Goal: Task Accomplishment & Management: Manage account settings

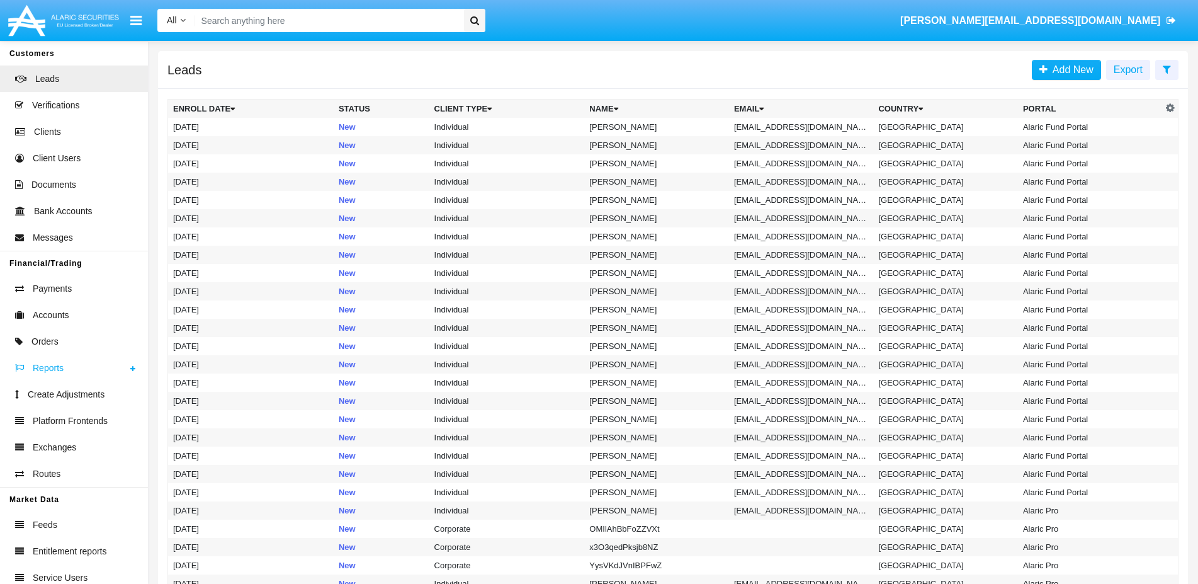
click at [50, 370] on span "Reports" at bounding box center [48, 367] width 31 height 13
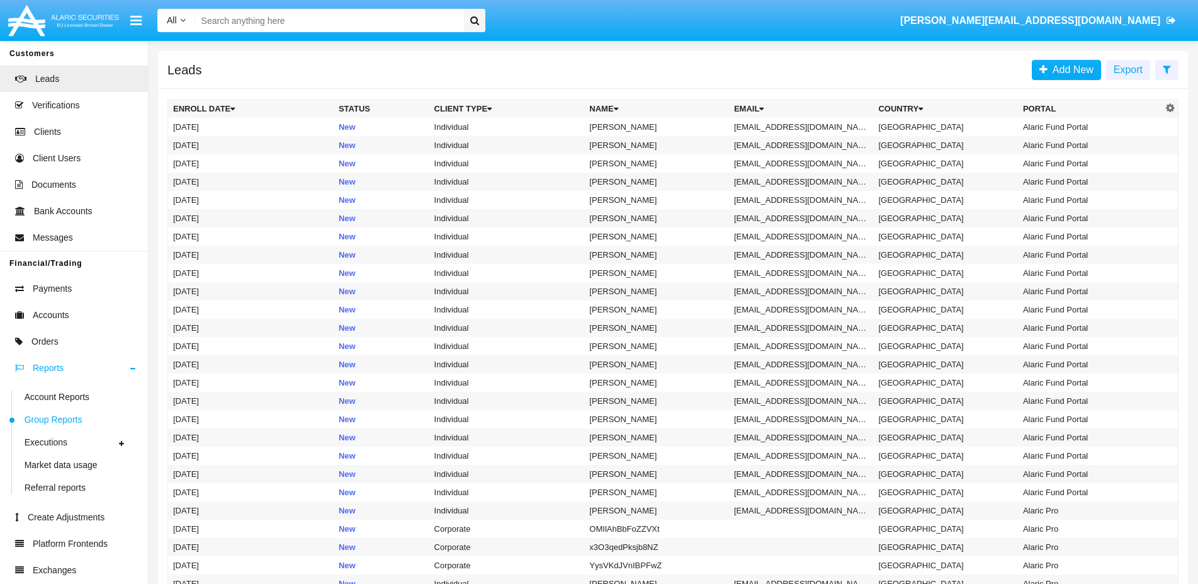
click at [64, 419] on span "Group Reports" at bounding box center [54, 419] width 58 height 13
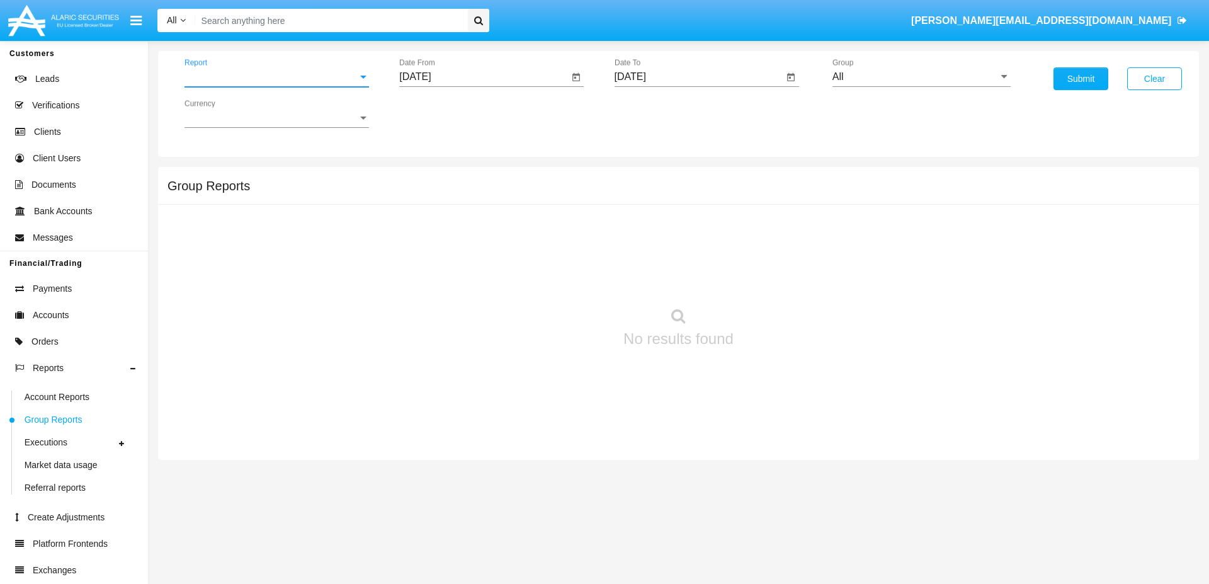
click at [215, 79] on span "Report" at bounding box center [270, 76] width 173 height 11
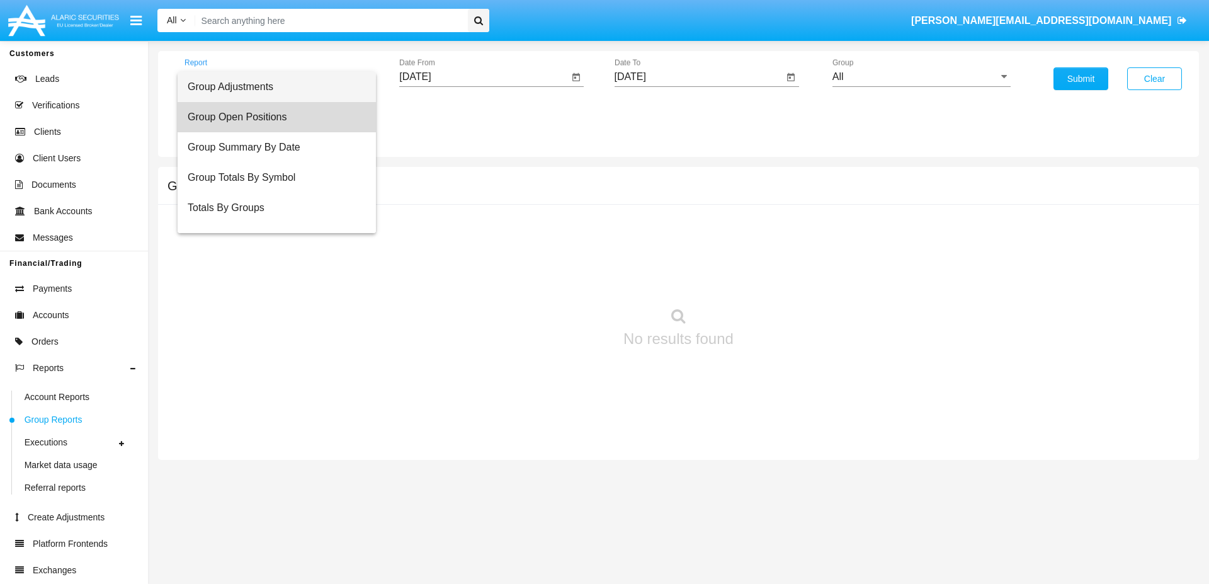
click at [279, 116] on span "Group Open Positions" at bounding box center [277, 117] width 178 height 30
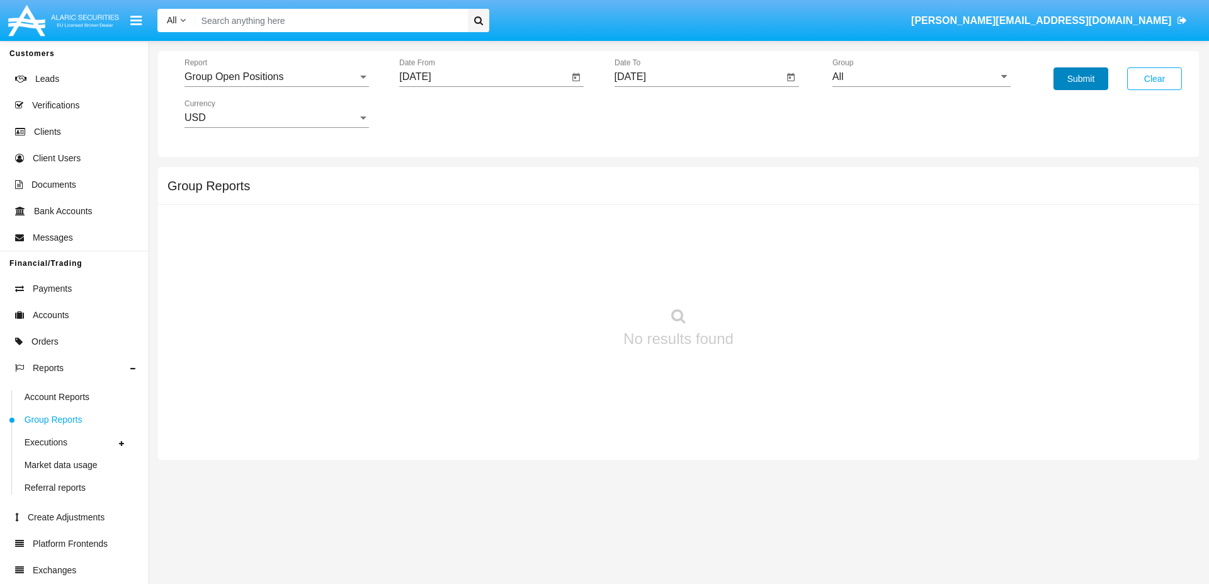
click at [1072, 81] on button "Submit" at bounding box center [1080, 78] width 55 height 23
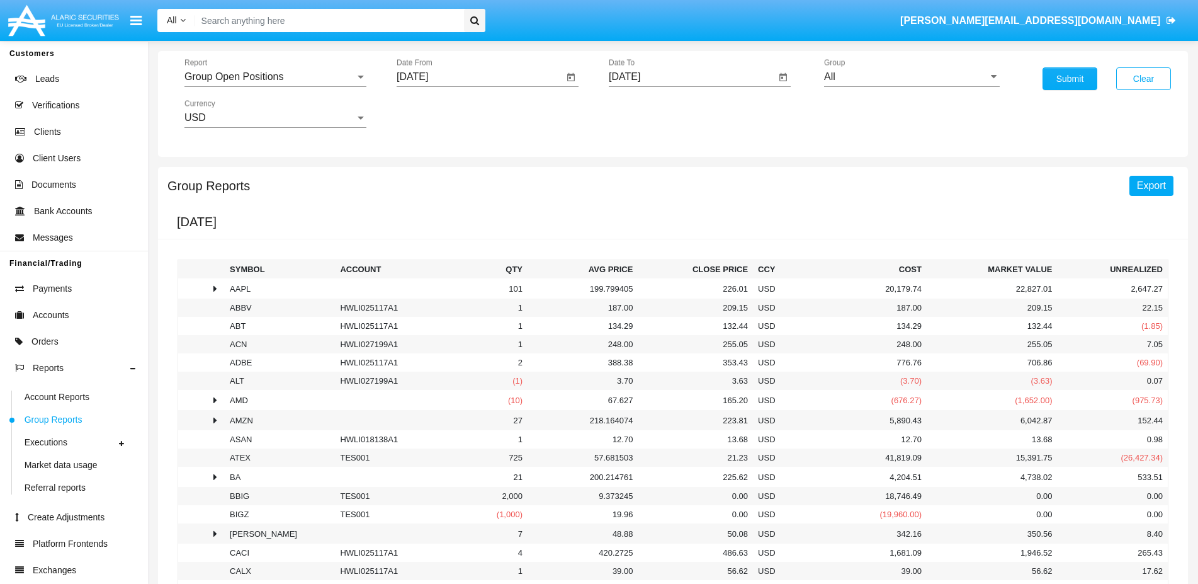
click at [1153, 190] on span "Export" at bounding box center [1151, 185] width 29 height 11
click at [242, 16] on input "Search" at bounding box center [327, 20] width 264 height 23
click at [65, 395] on span "Account Reports" at bounding box center [57, 396] width 65 height 13
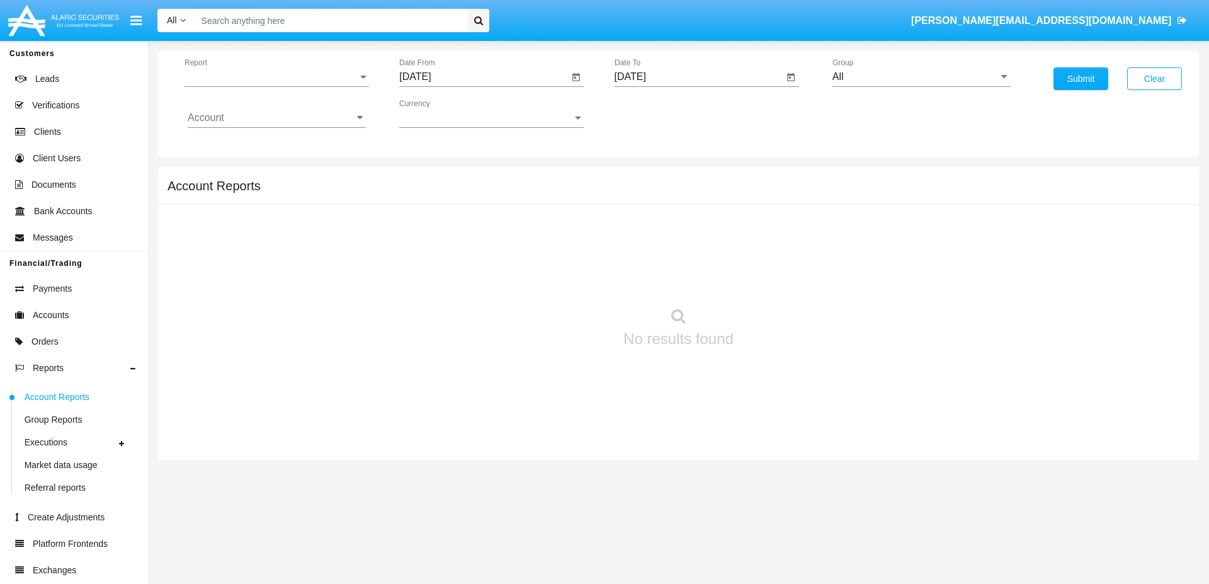
click at [292, 69] on div "Report Report" at bounding box center [276, 73] width 184 height 28
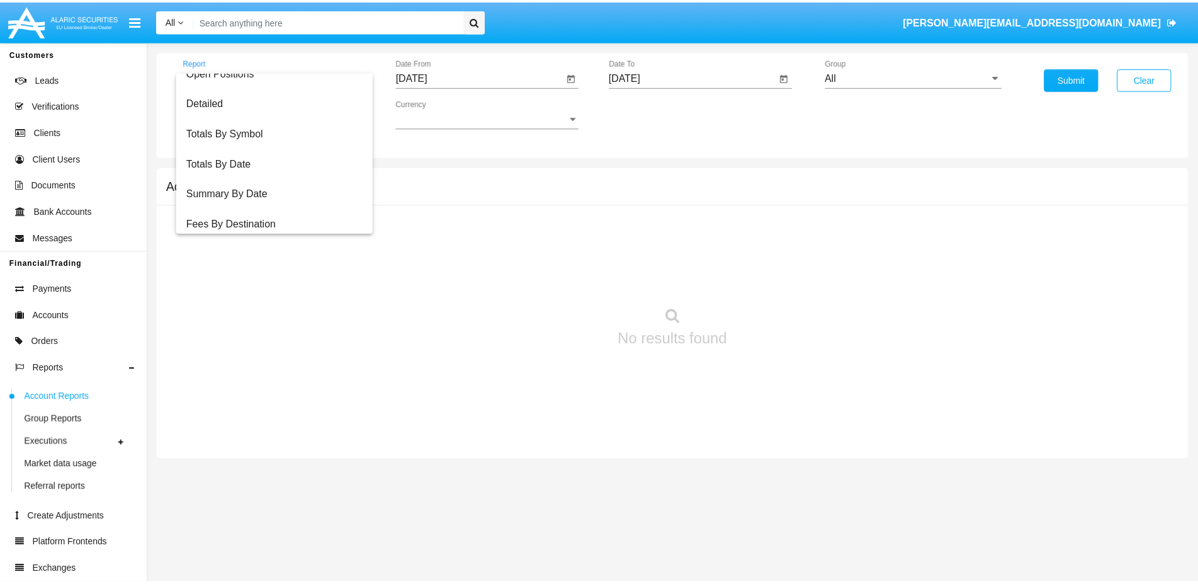
scroll to position [81, 0]
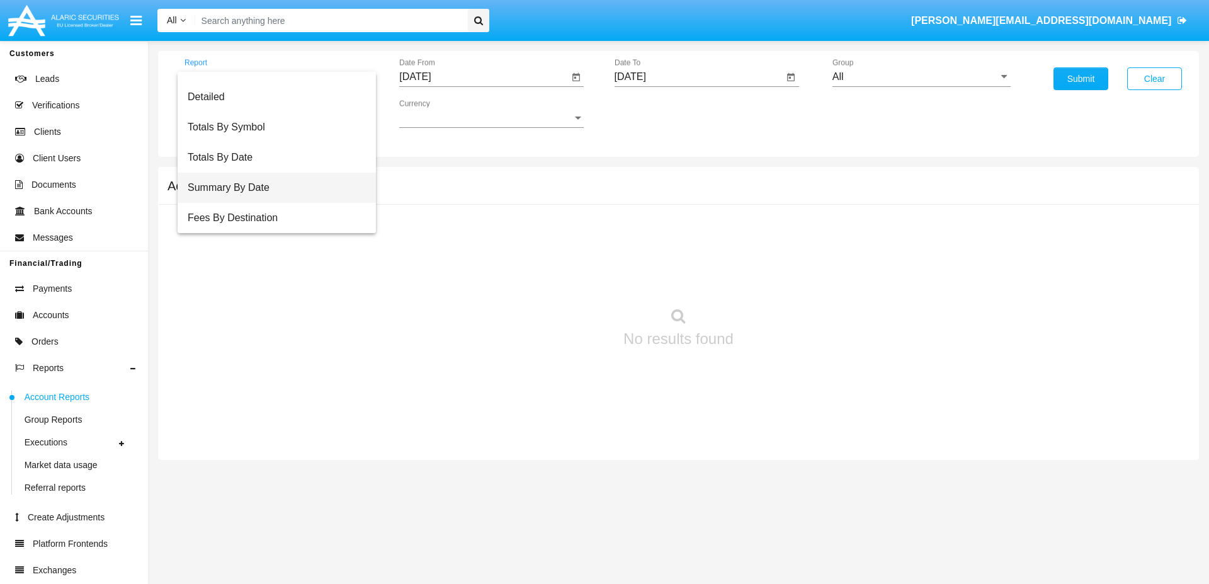
click at [255, 186] on span "Summary By Date" at bounding box center [277, 188] width 178 height 30
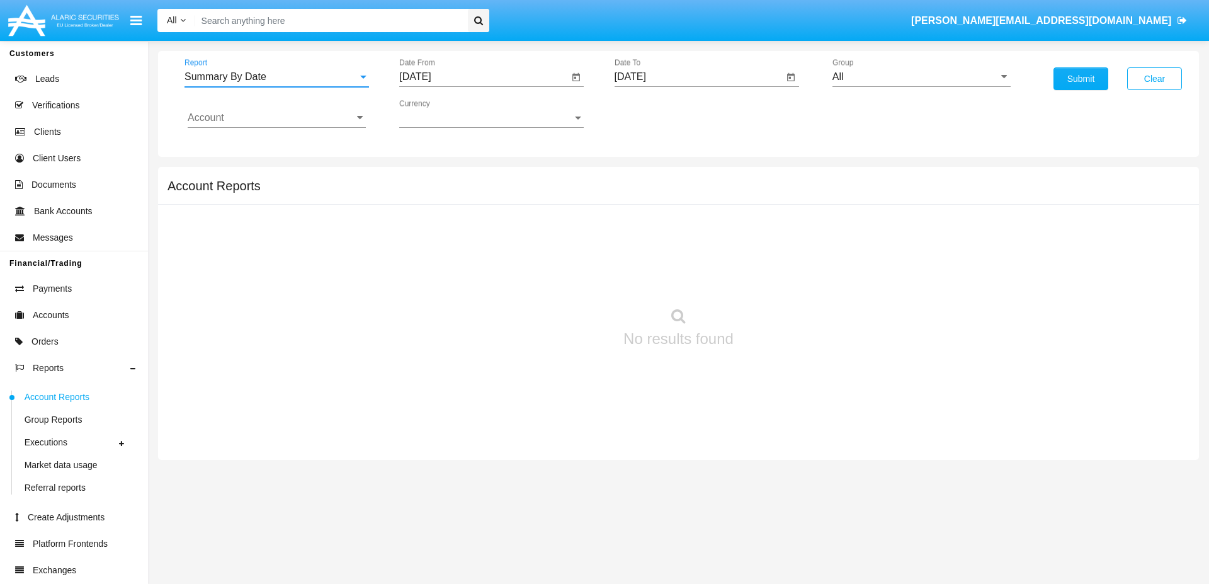
click at [574, 78] on icon "Open calendar" at bounding box center [576, 76] width 8 height 8
click at [547, 167] on div "1" at bounding box center [546, 169] width 23 height 23
type input "[DATE]"
click at [219, 120] on input "Account" at bounding box center [277, 117] width 178 height 11
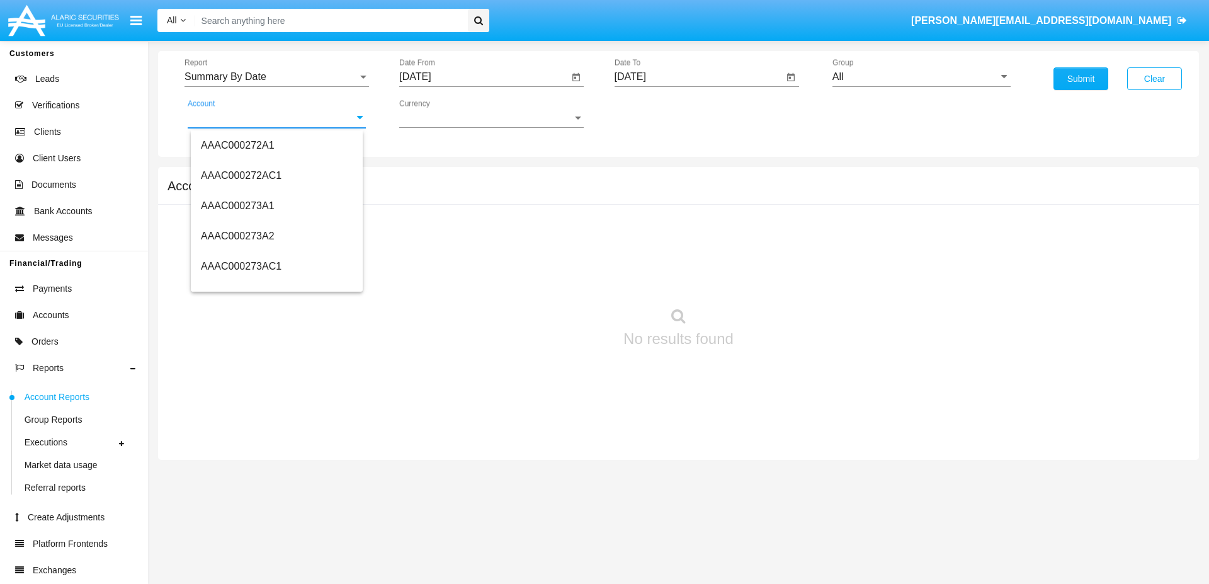
paste input "HWLI018138A1"
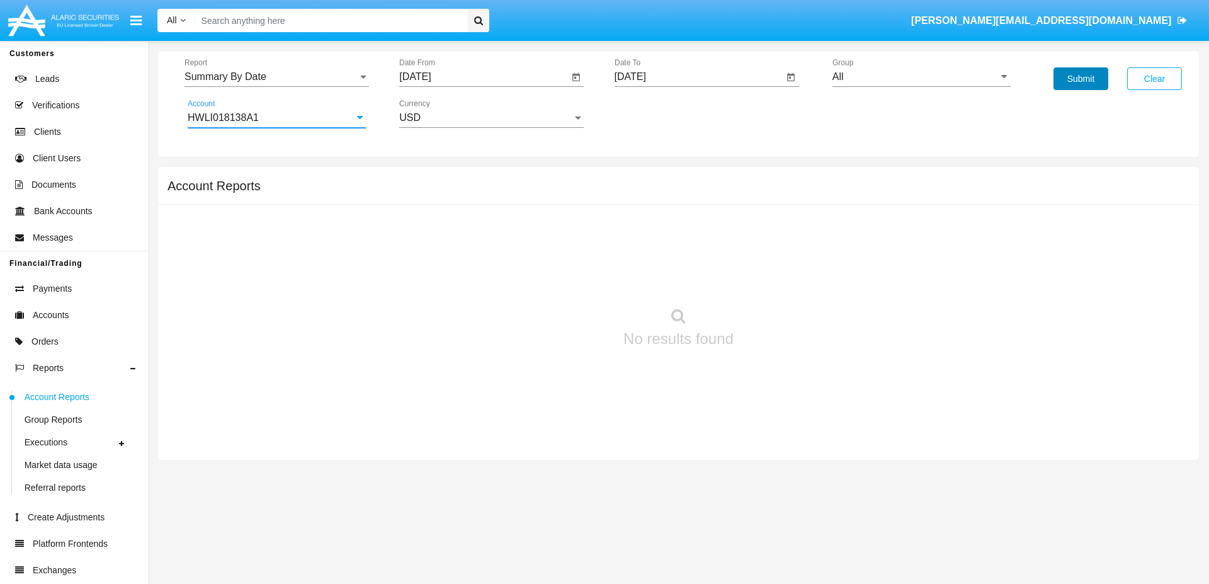
type input "HWLI018138A1"
click at [1075, 77] on button "Submit" at bounding box center [1080, 78] width 55 height 23
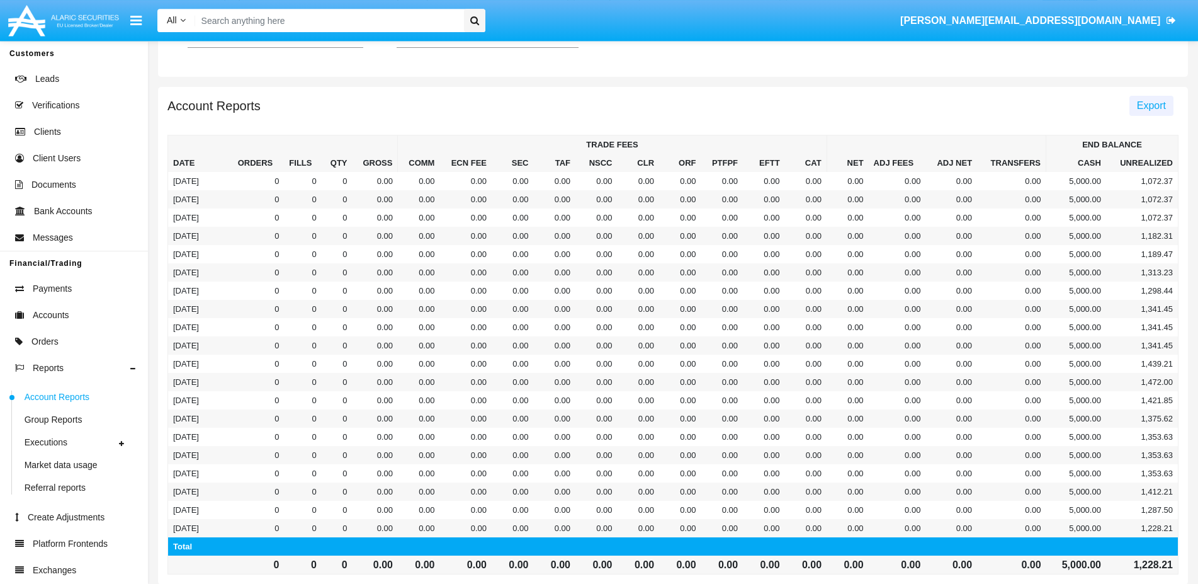
scroll to position [0, 0]
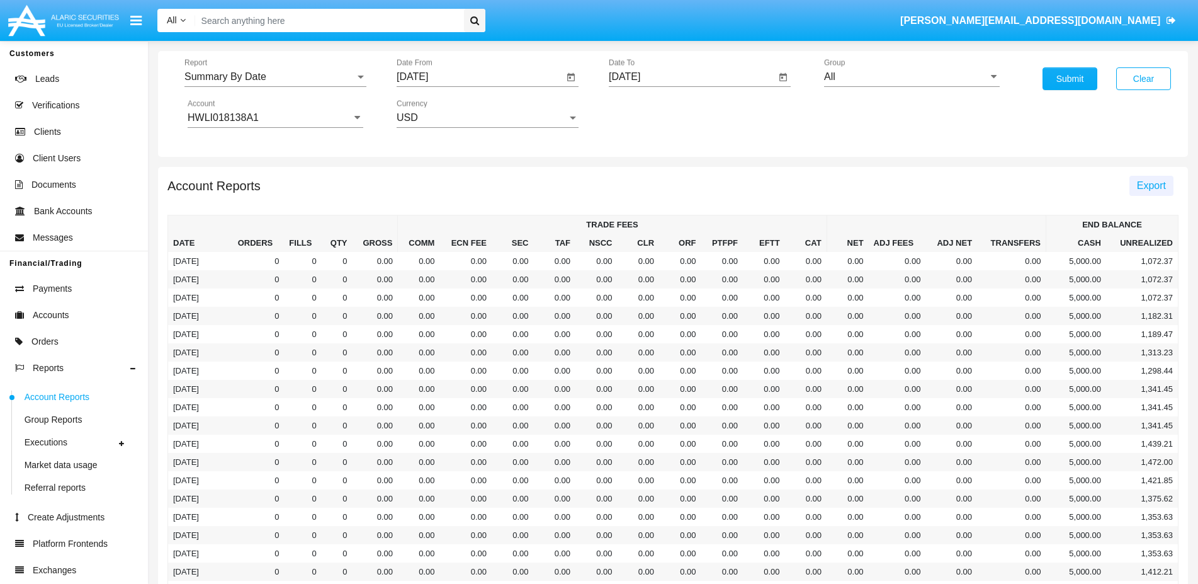
click at [224, 20] on input "Search" at bounding box center [327, 20] width 264 height 23
paste input "HWLI018138A1"
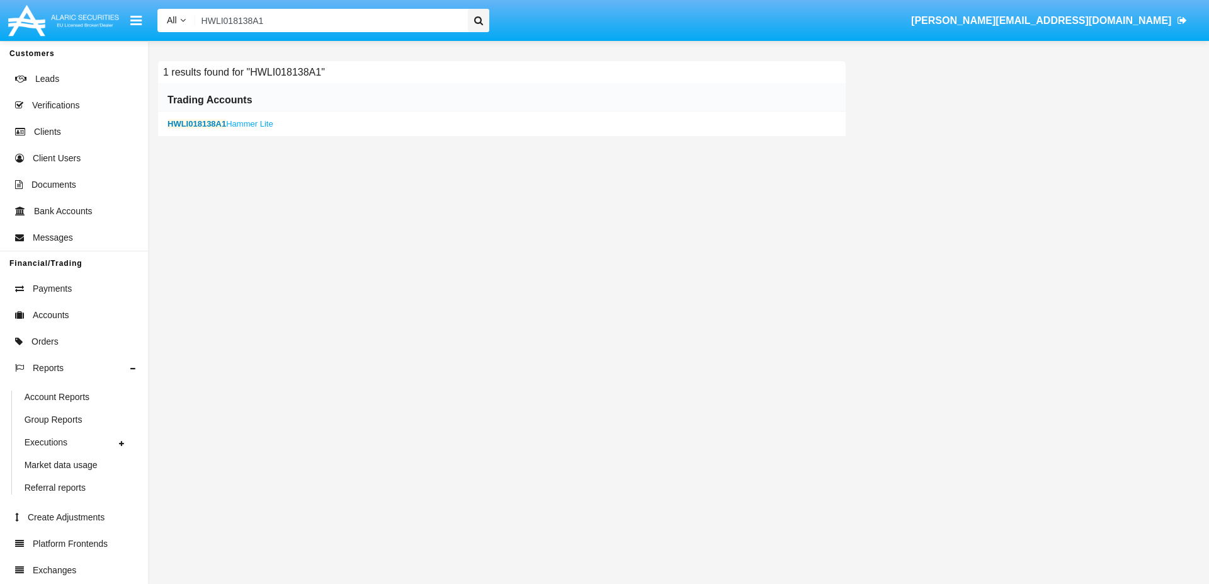
type input "HWLI018138A1"
click at [237, 125] on link "HWLI018138A1 Hammer Lite" at bounding box center [220, 123] width 106 height 9
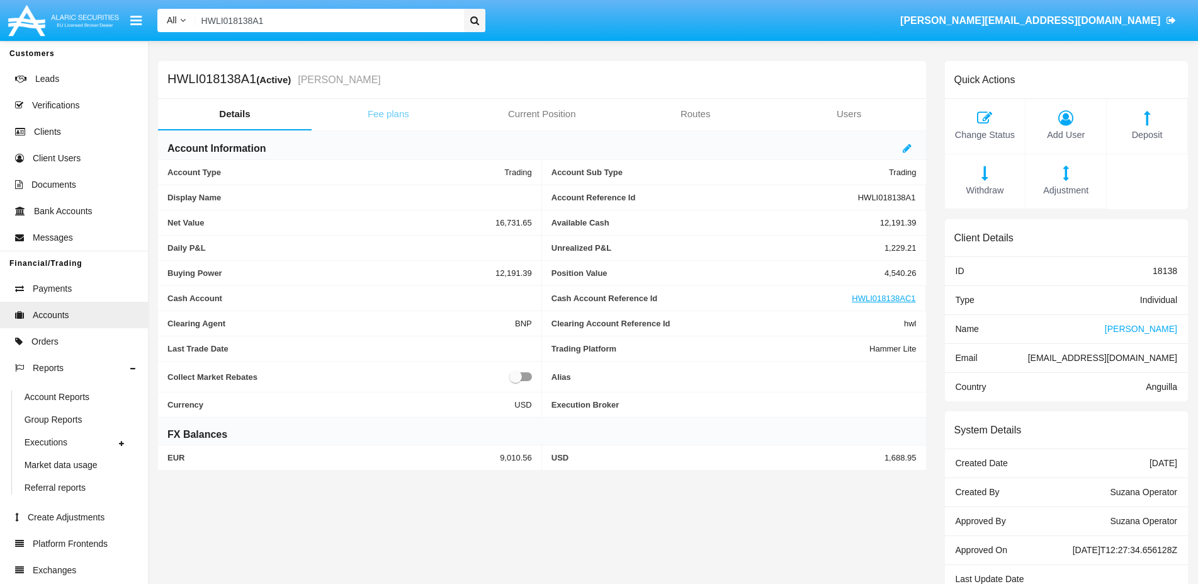
click at [381, 110] on link "Fee plans" at bounding box center [389, 114] width 154 height 30
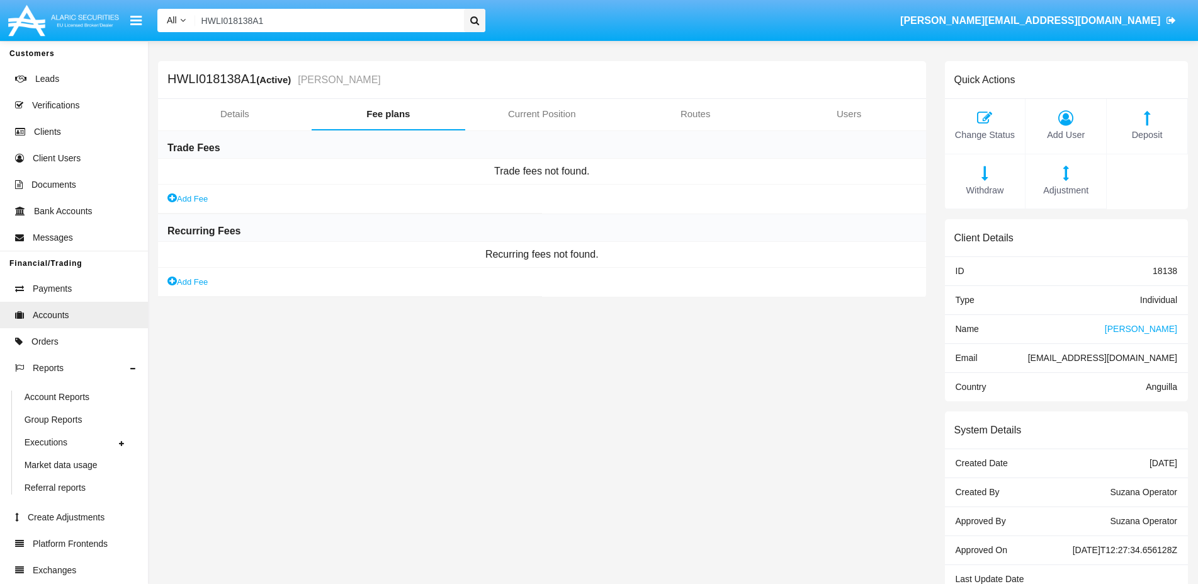
click at [196, 281] on link "Add Fee" at bounding box center [187, 281] width 40 height 13
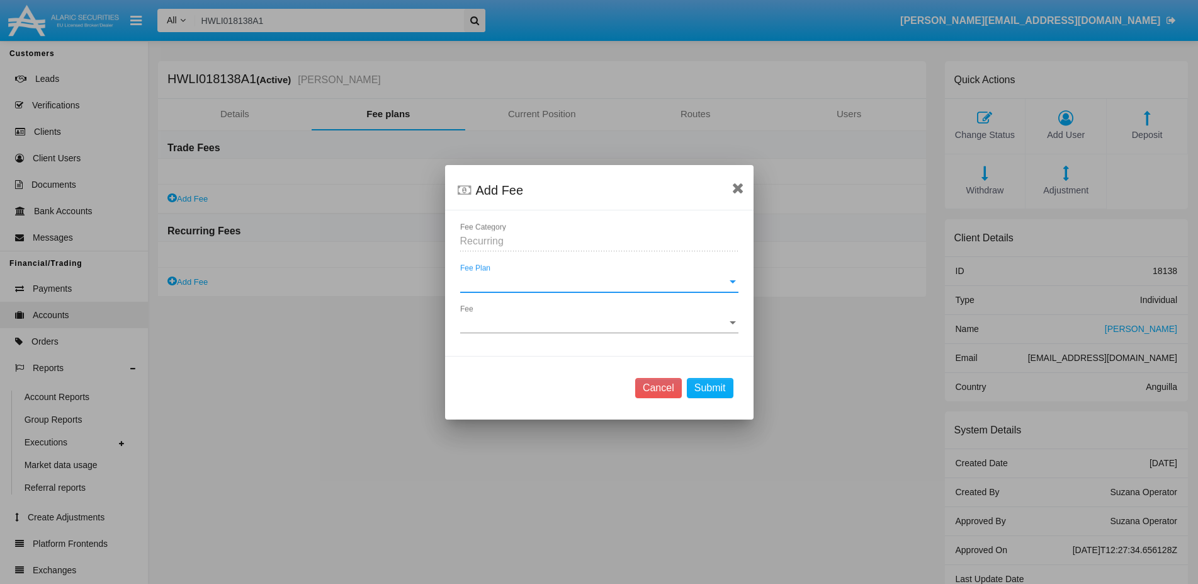
click at [470, 280] on span "Fee Plan" at bounding box center [593, 281] width 267 height 11
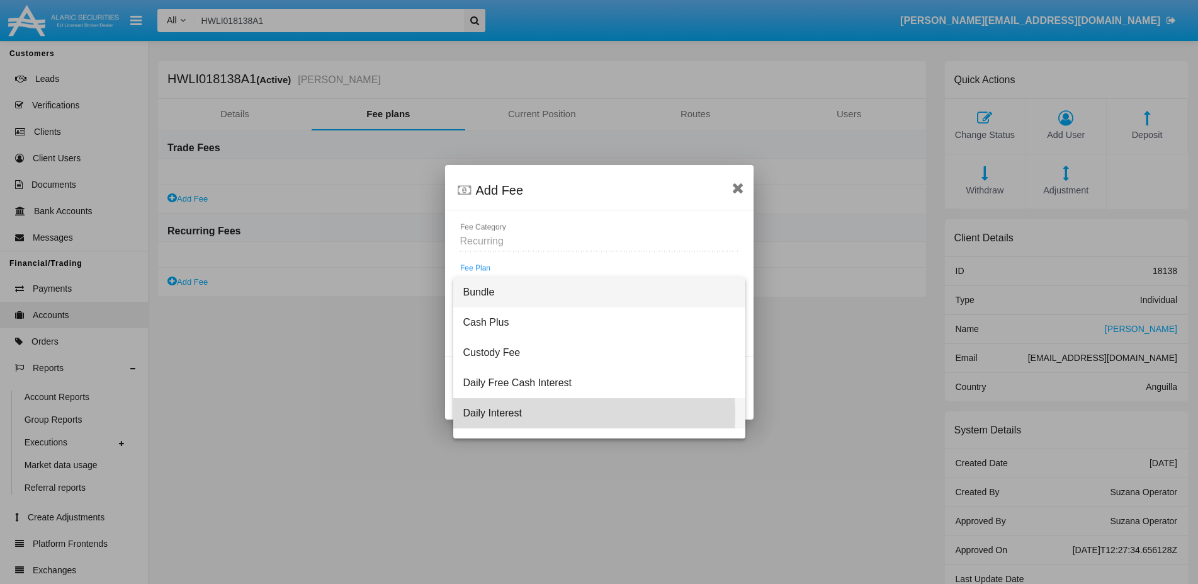
click at [528, 414] on span "Daily Interest" at bounding box center [599, 413] width 272 height 30
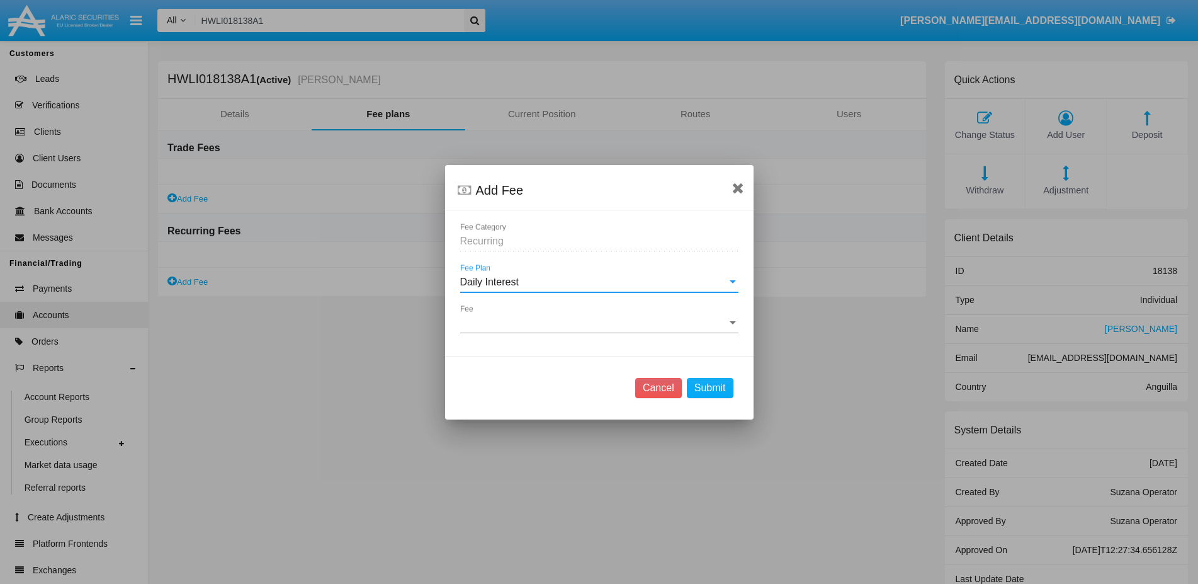
click at [494, 323] on span "Fee" at bounding box center [593, 322] width 267 height 11
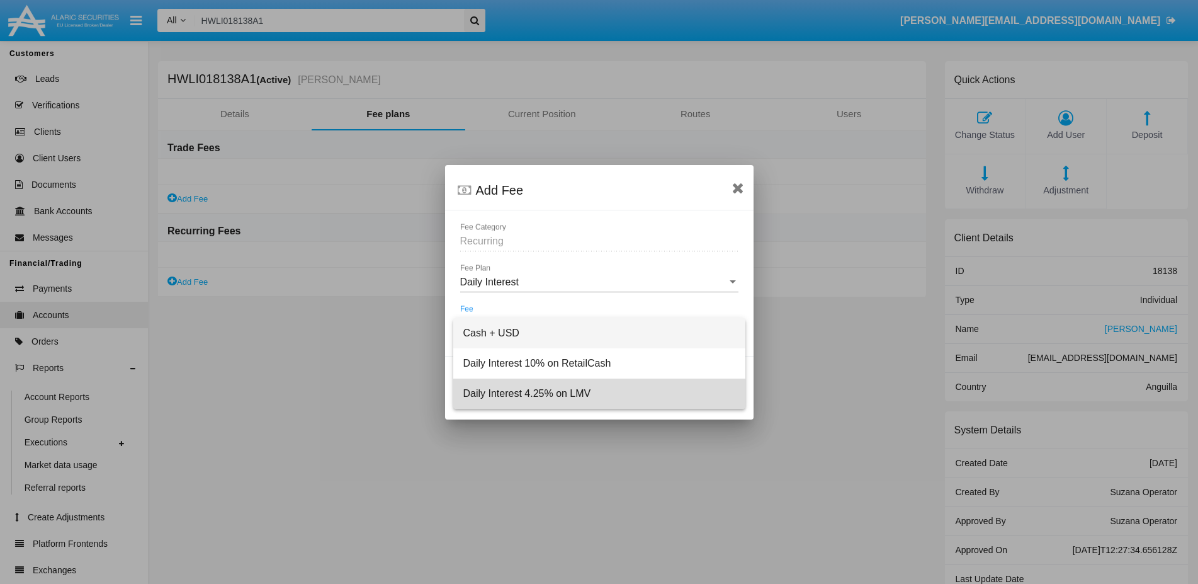
click at [514, 390] on span "Daily Interest 4.25% on LMV" at bounding box center [599, 393] width 272 height 30
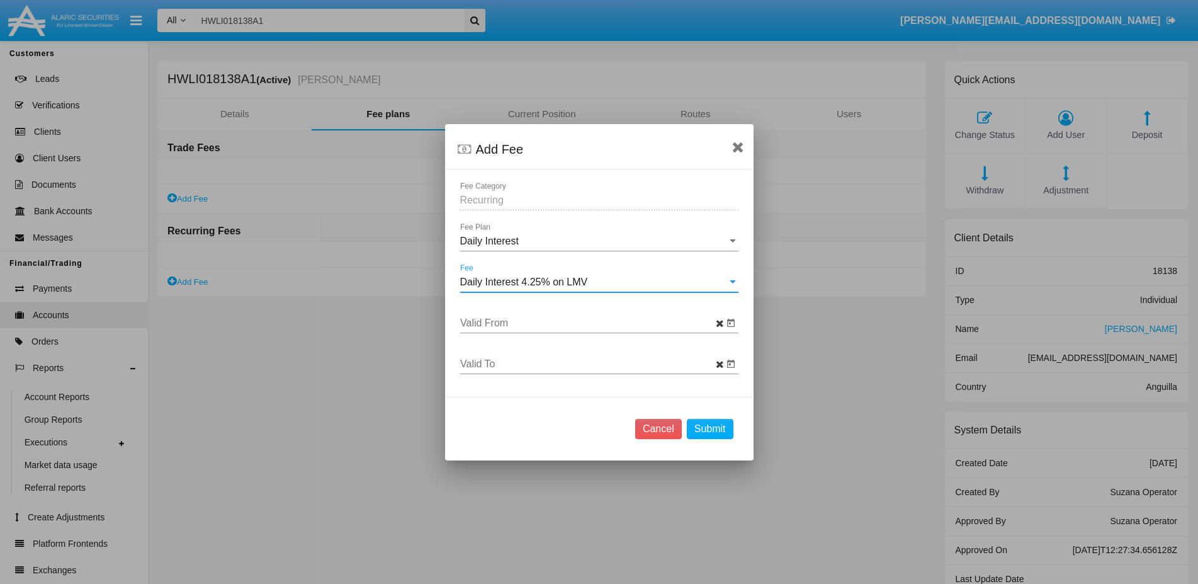
click at [499, 321] on input "Valid From" at bounding box center [591, 322] width 263 height 11
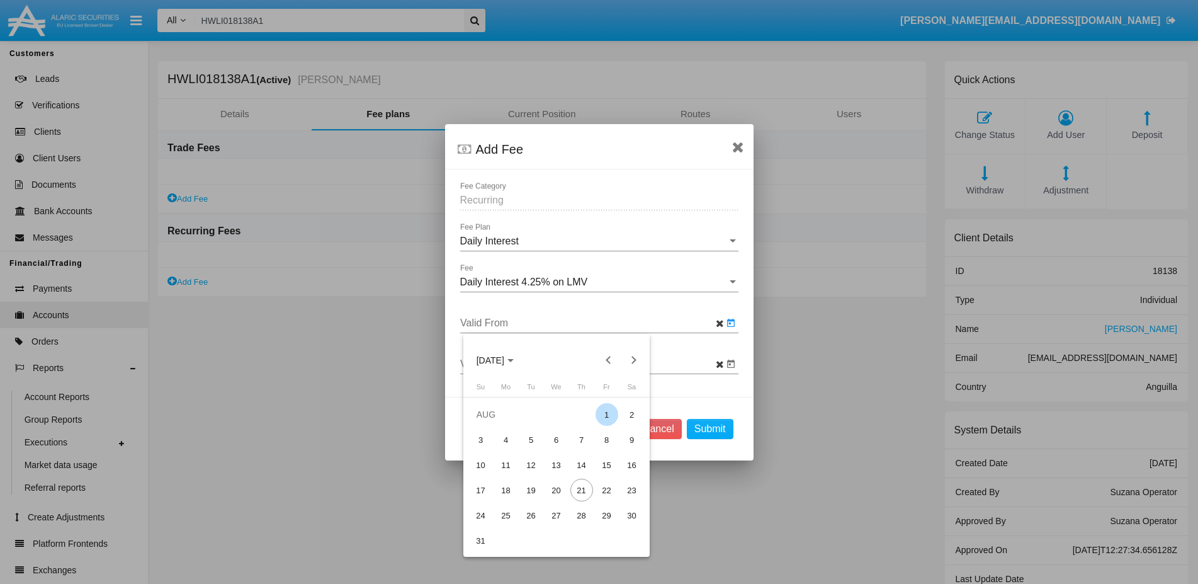
click at [607, 414] on div "1" at bounding box center [607, 414] width 23 height 23
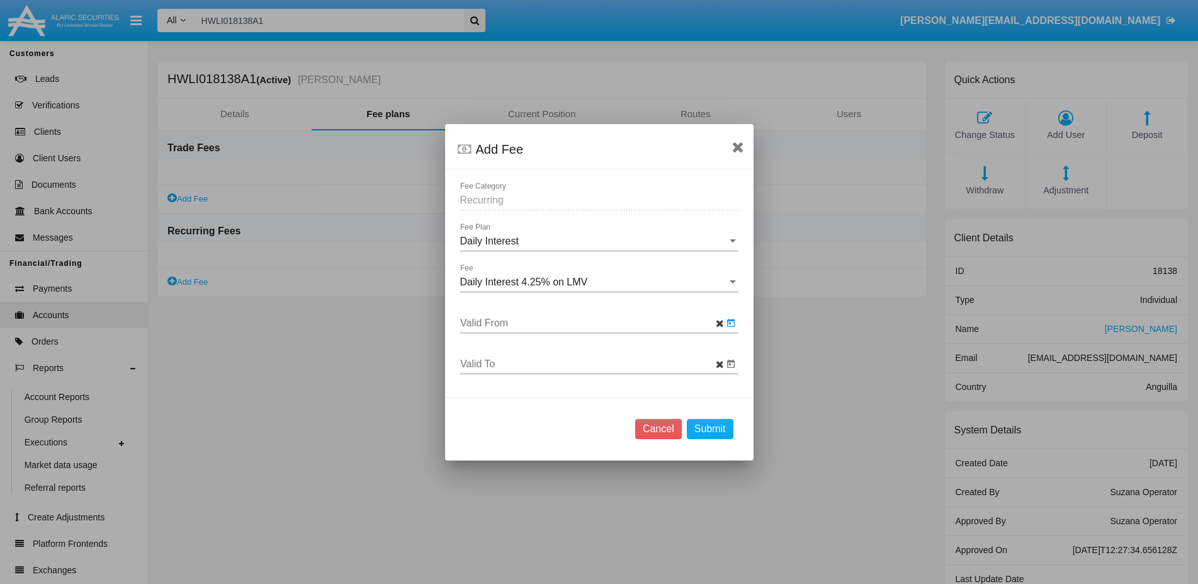
type input "[DATE]"
click at [707, 430] on button "Submit" at bounding box center [710, 429] width 47 height 20
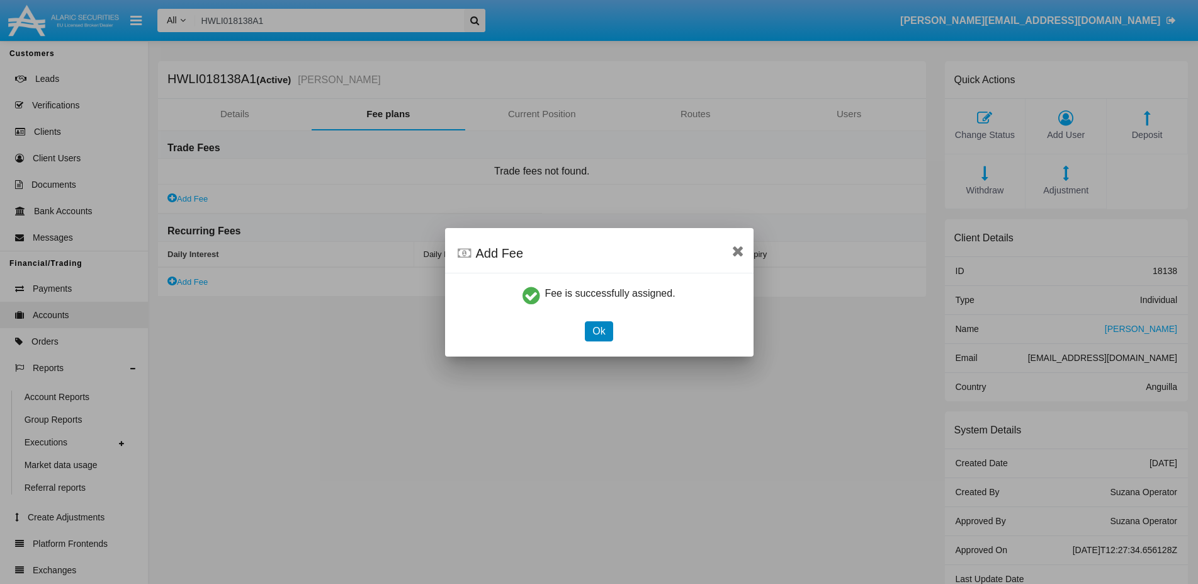
click at [599, 333] on button "Ok" at bounding box center [599, 331] width 28 height 20
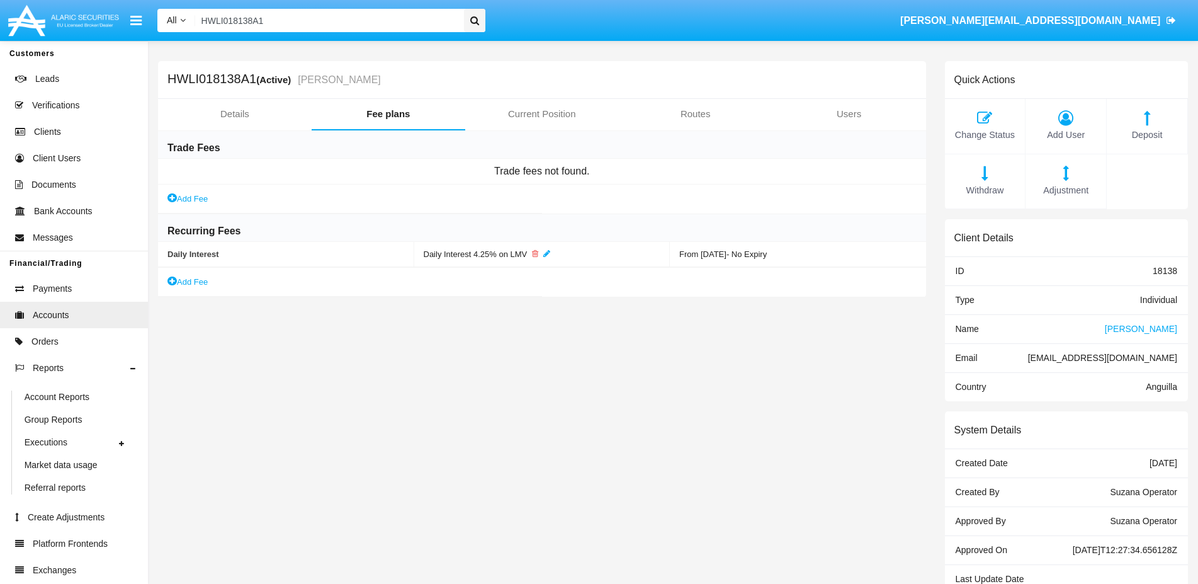
click at [194, 281] on link "Add Fee" at bounding box center [187, 281] width 40 height 13
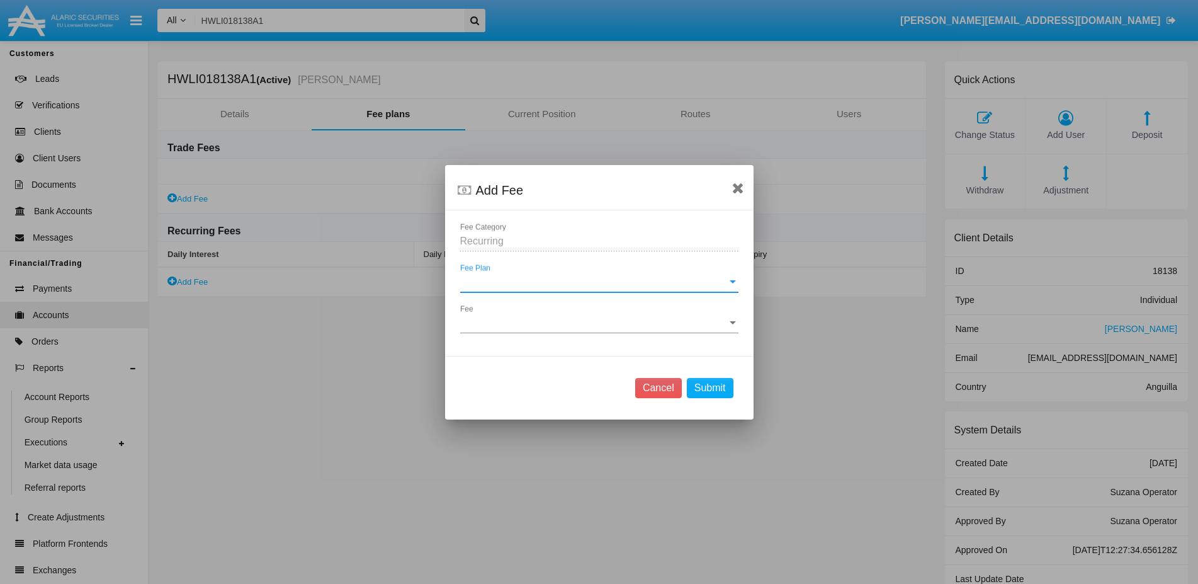
click at [477, 283] on span "Fee Plan" at bounding box center [593, 281] width 267 height 11
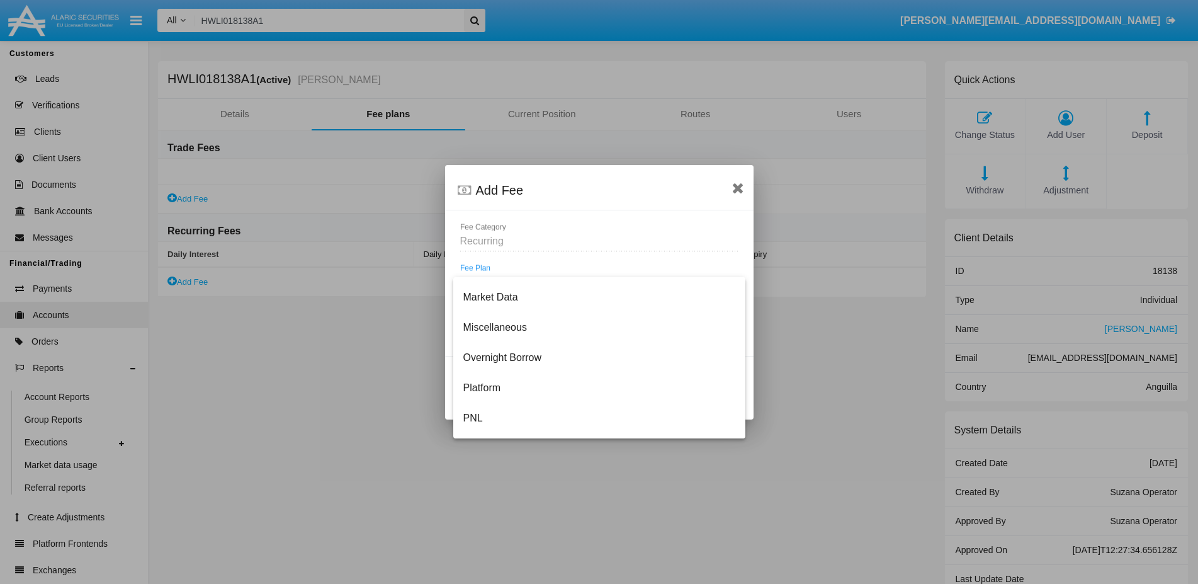
scroll to position [256, 0]
click at [489, 363] on span "Platform" at bounding box center [599, 368] width 272 height 30
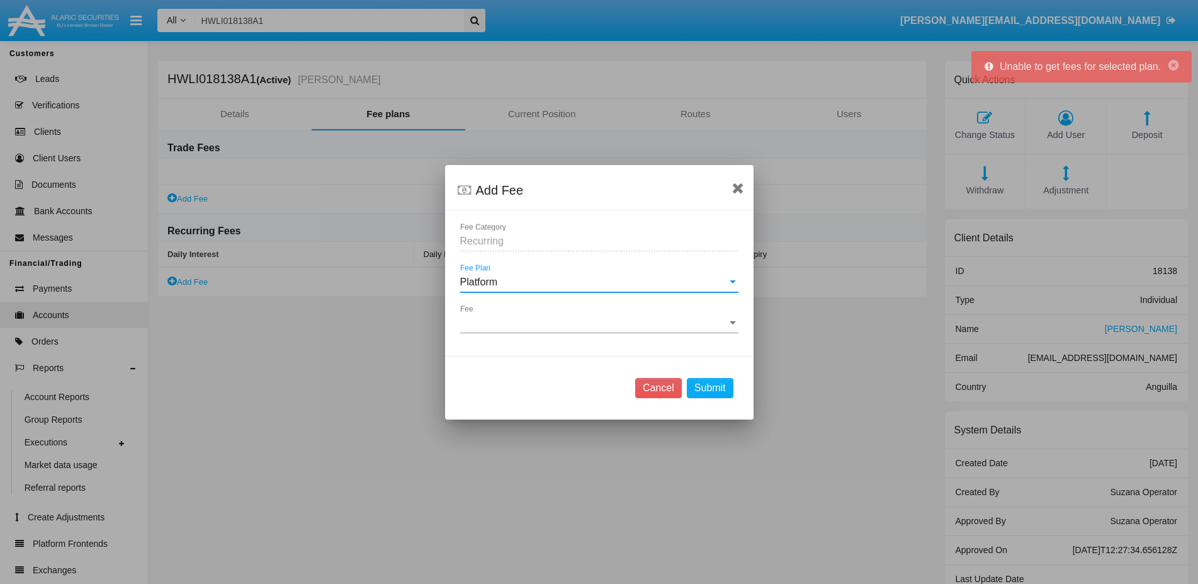
click at [507, 280] on div "Platform" at bounding box center [593, 281] width 267 height 11
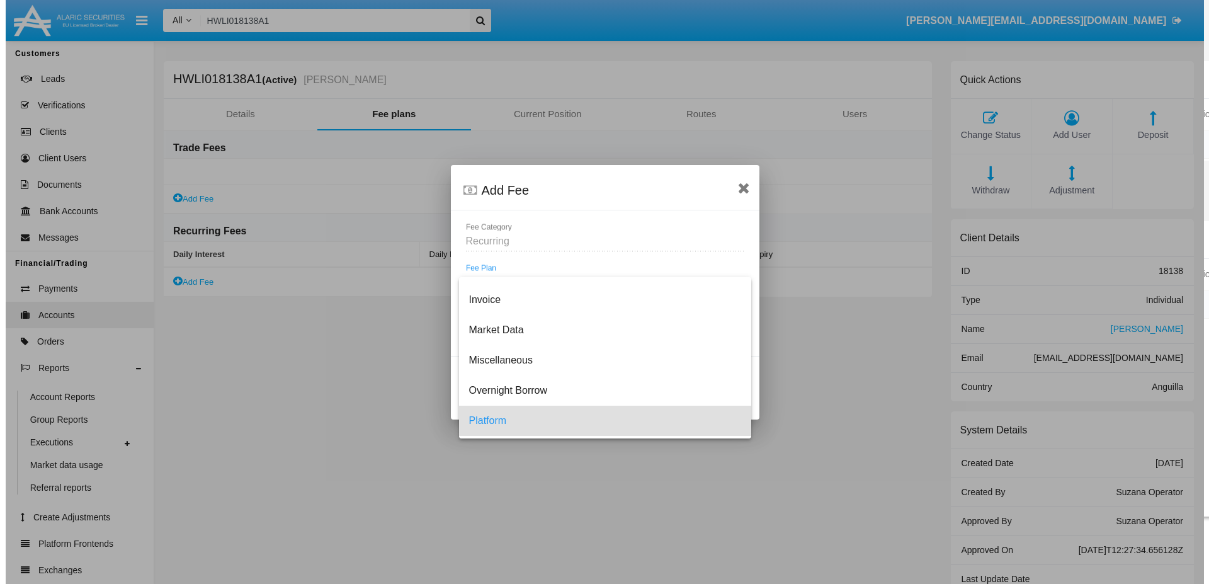
scroll to position [201, 0]
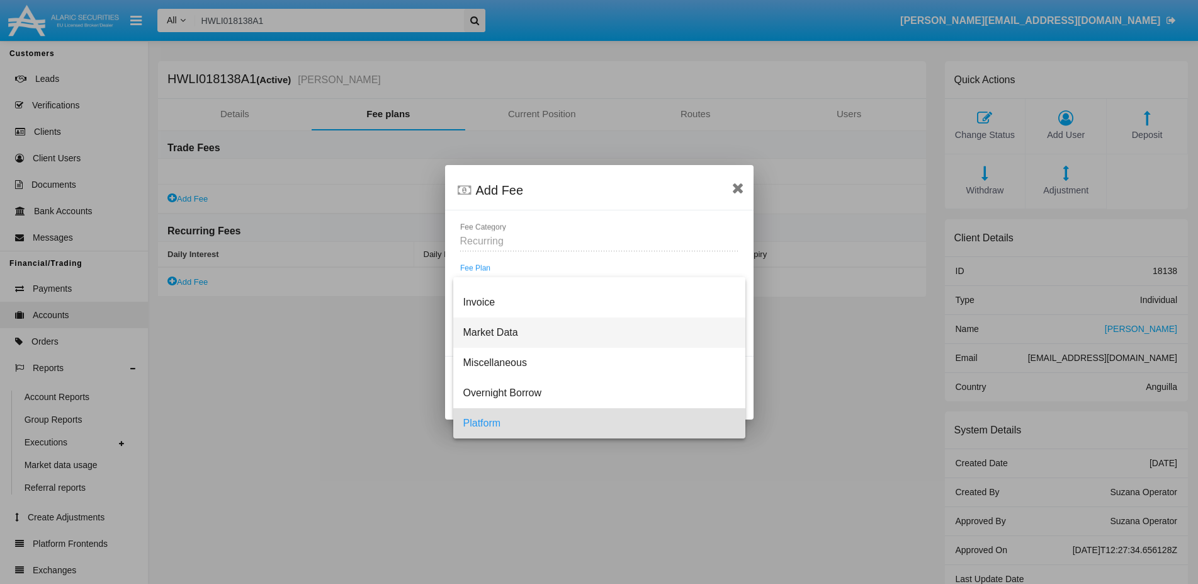
click at [502, 334] on span "Market Data" at bounding box center [599, 332] width 272 height 30
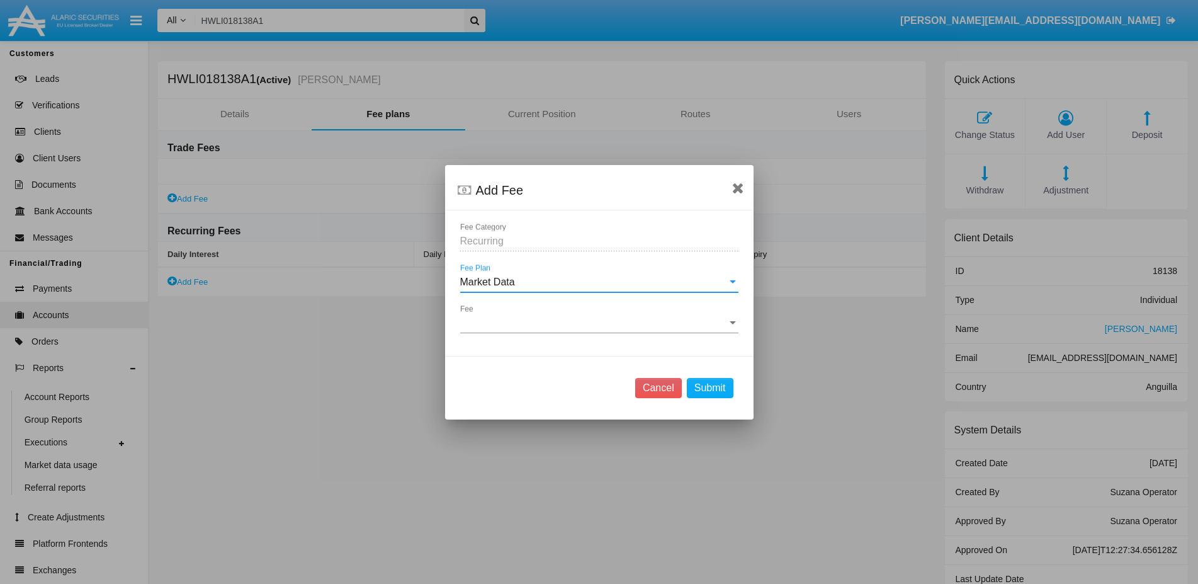
click at [501, 323] on span "Fee" at bounding box center [593, 322] width 267 height 11
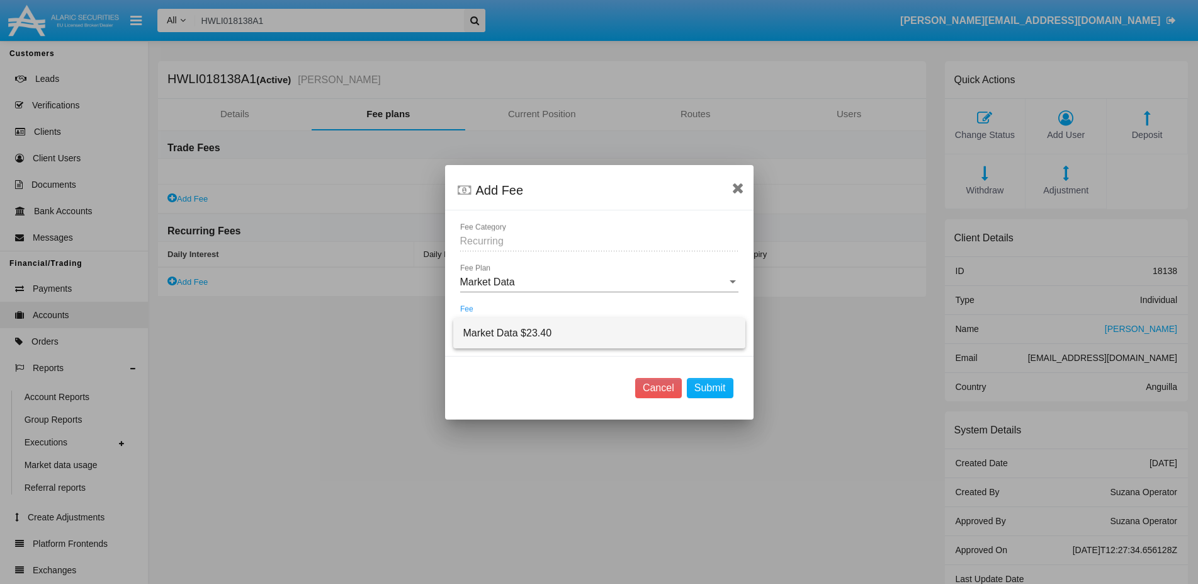
click at [505, 334] on span "Market Data $23.40" at bounding box center [599, 333] width 272 height 30
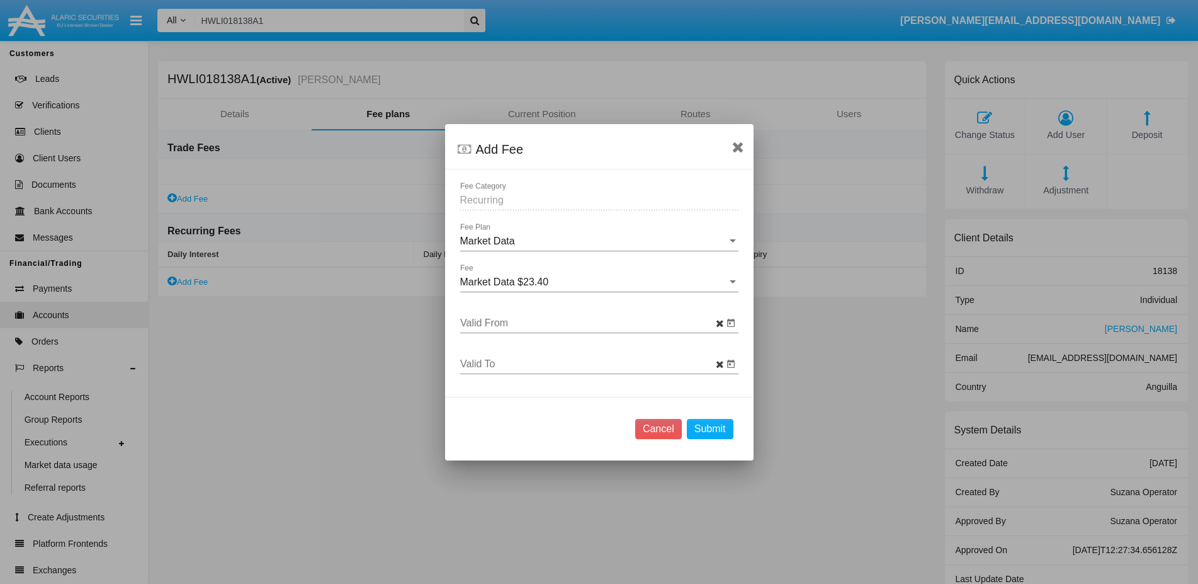
click at [510, 322] on input "Valid From" at bounding box center [591, 322] width 263 height 11
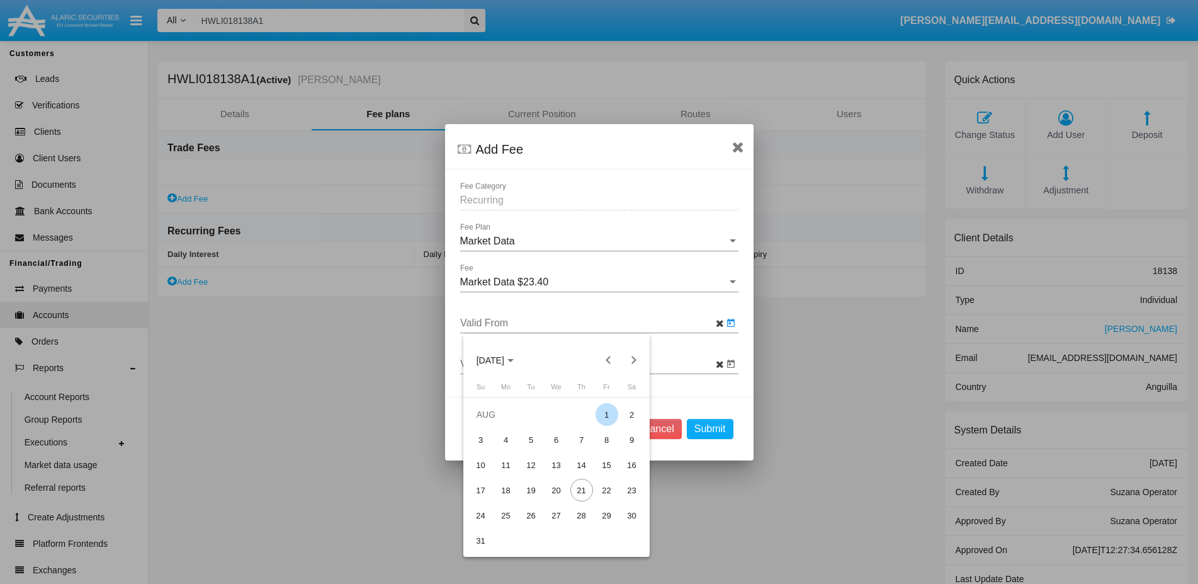
click at [604, 412] on div "1" at bounding box center [607, 414] width 23 height 23
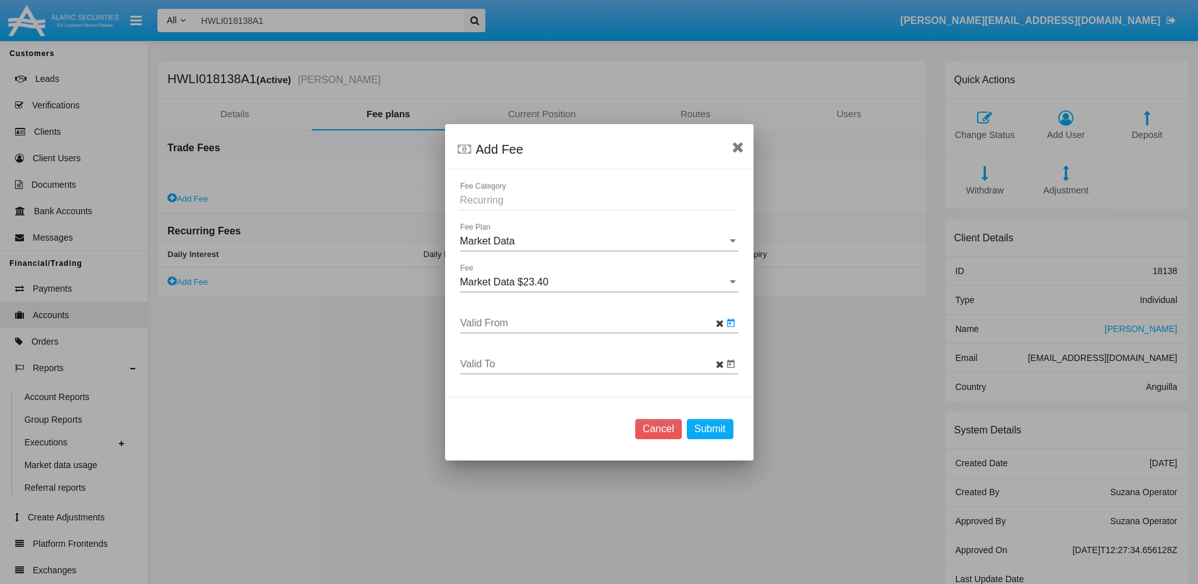
type input "[DATE]"
click at [711, 432] on button "Submit" at bounding box center [710, 429] width 47 height 20
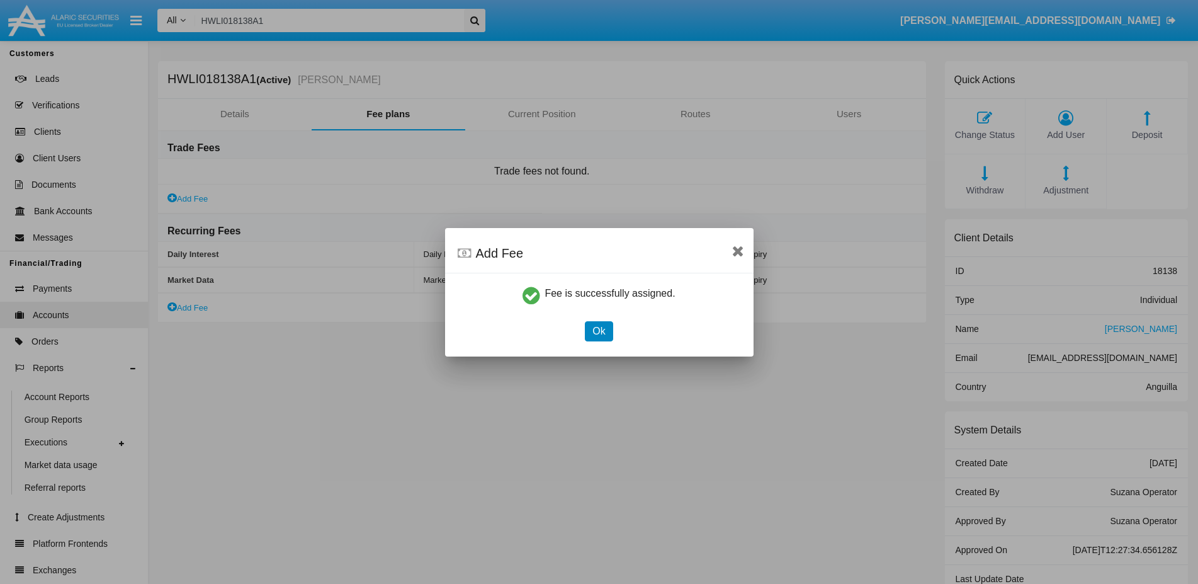
click at [598, 332] on button "Ok" at bounding box center [599, 331] width 28 height 20
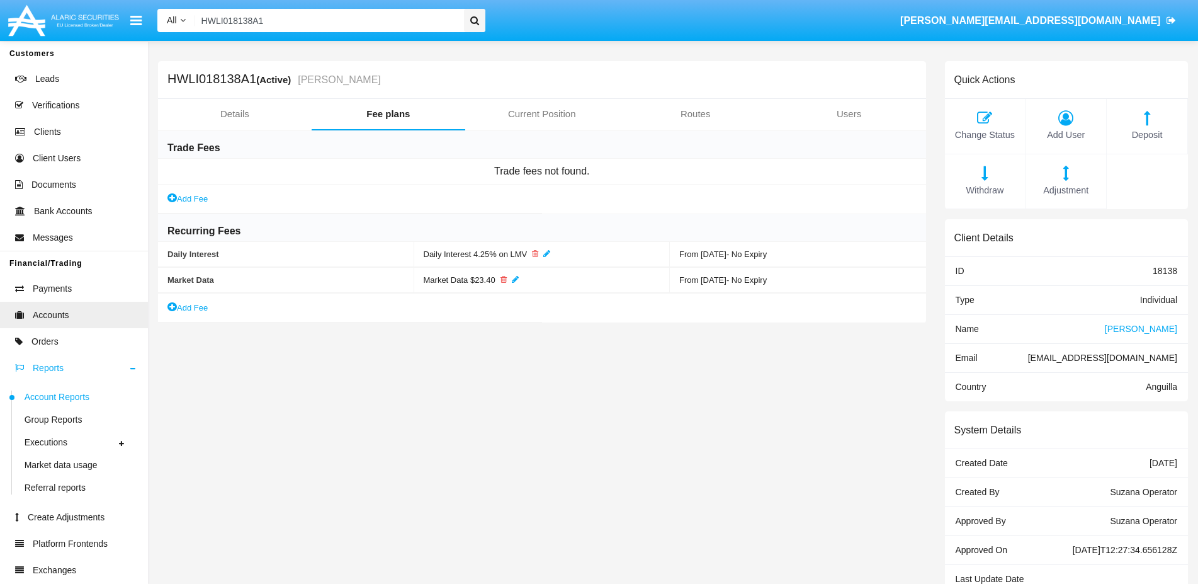
click at [66, 395] on span "Account Reports" at bounding box center [57, 396] width 65 height 13
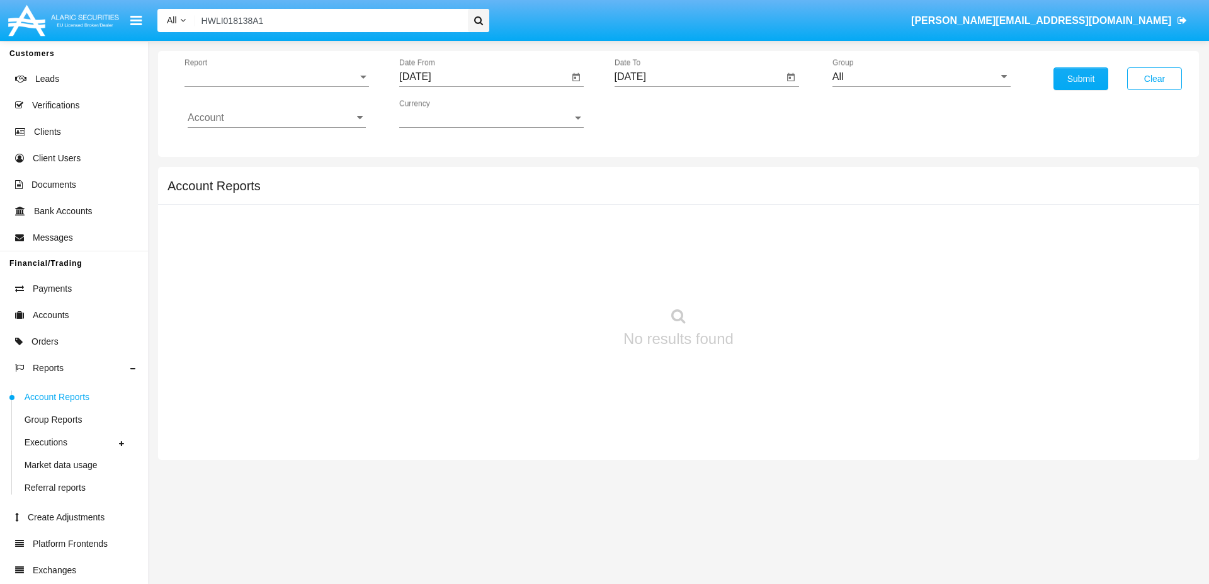
click at [351, 80] on span "Report" at bounding box center [270, 76] width 173 height 11
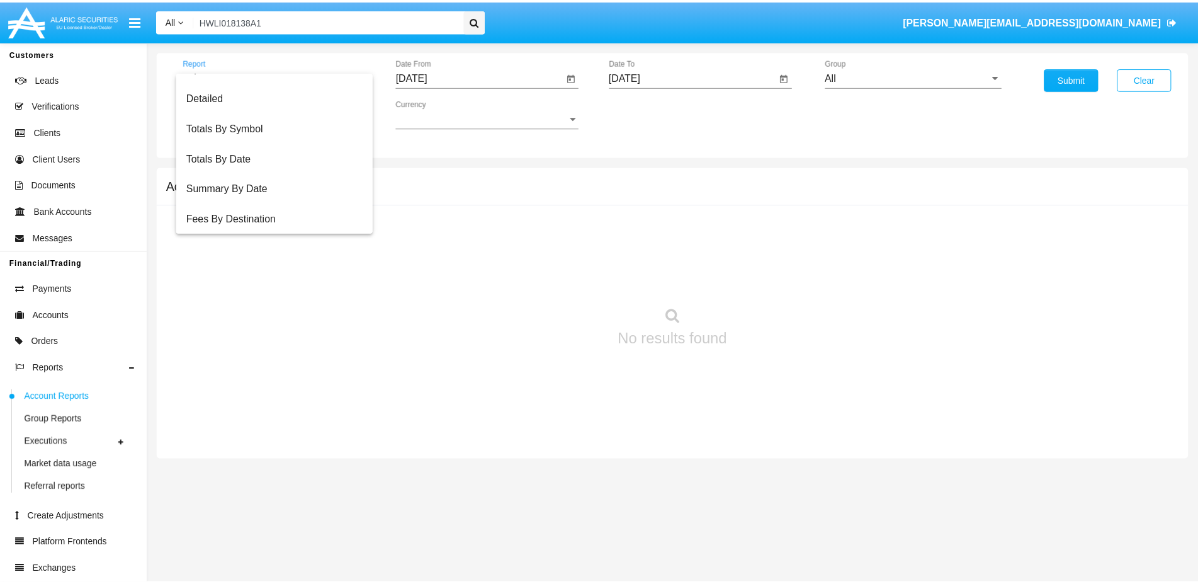
scroll to position [81, 0]
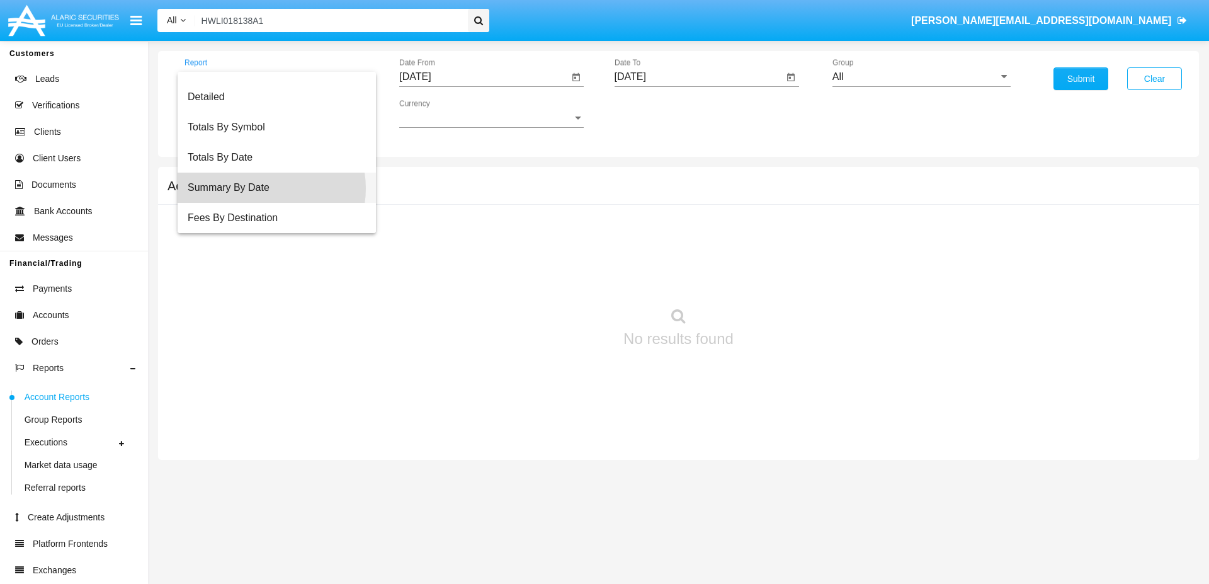
click at [263, 188] on span "Summary By Date" at bounding box center [277, 188] width 178 height 30
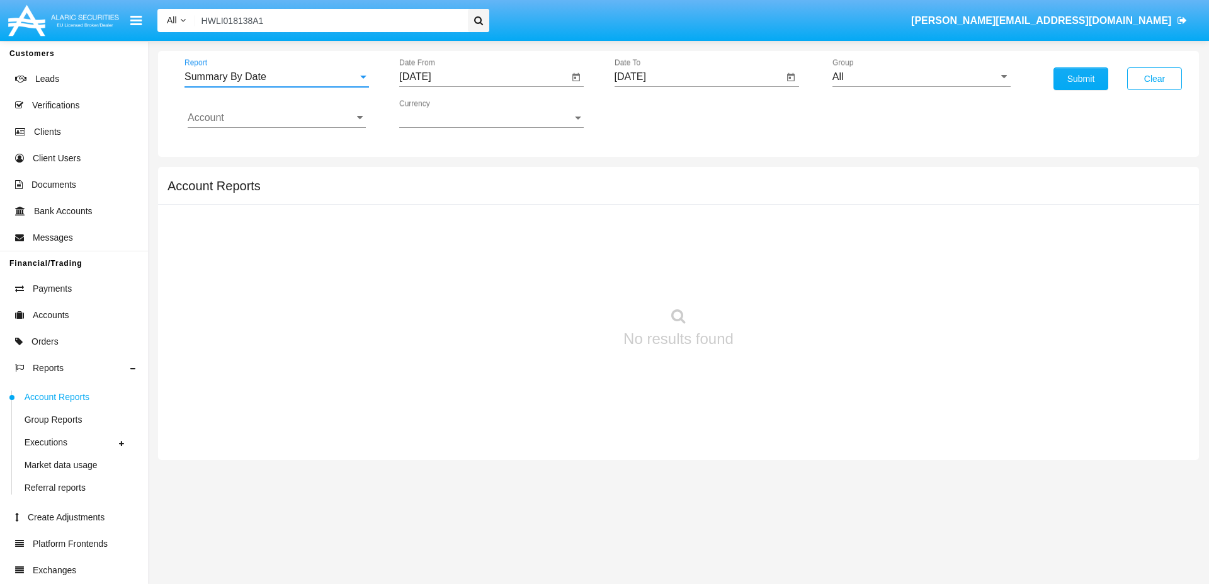
click at [577, 77] on icon "Open calendar" at bounding box center [576, 76] width 8 height 8
click at [546, 171] on div "1" at bounding box center [546, 169] width 23 height 23
type input "[DATE]"
click at [225, 121] on input "Account" at bounding box center [277, 117] width 178 height 11
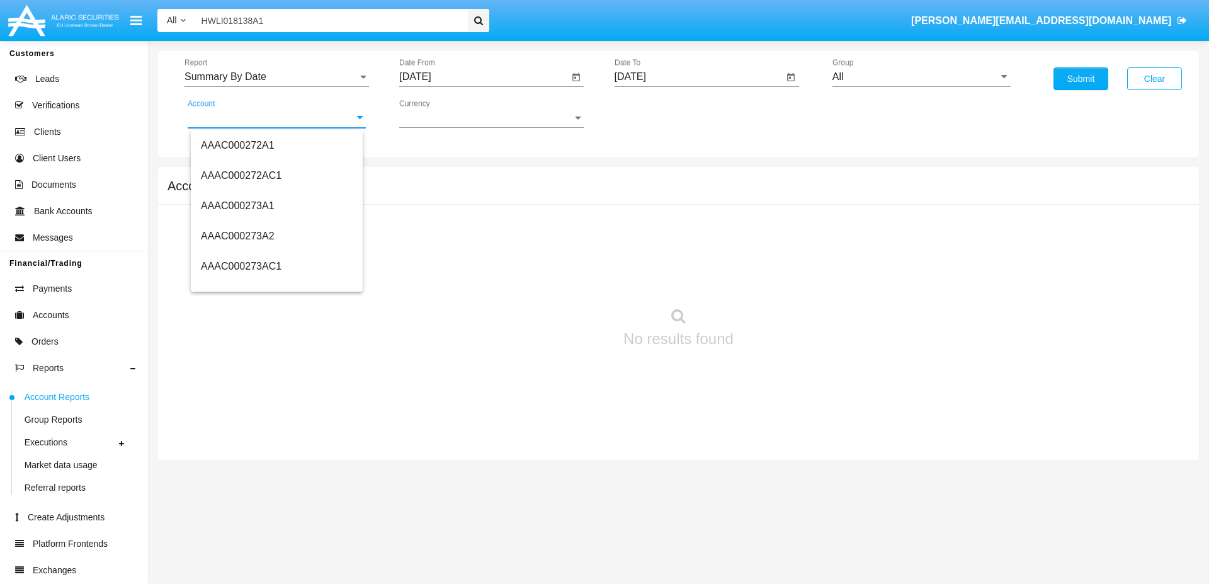
paste input "HWLI018138A1"
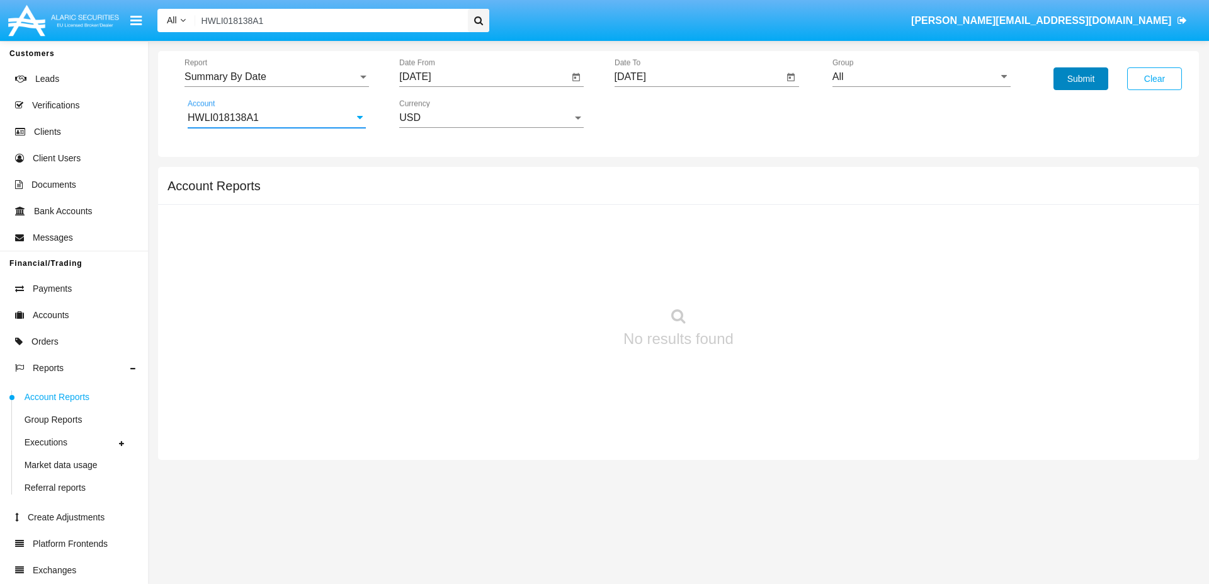
type input "HWLI018138A1"
click at [1067, 77] on button "Submit" at bounding box center [1080, 78] width 55 height 23
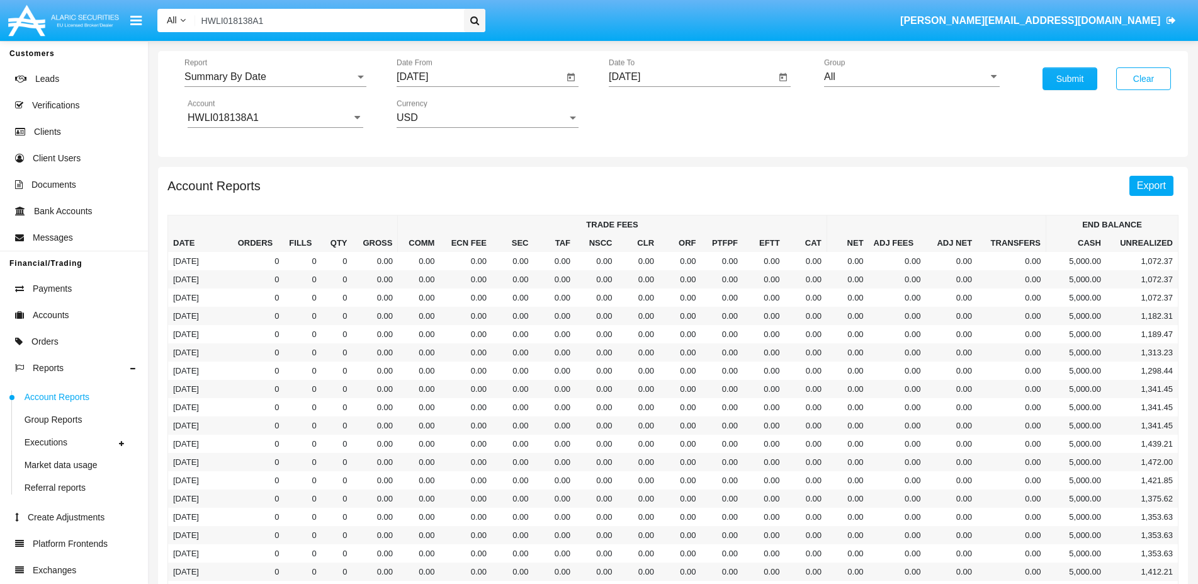
click at [1145, 191] on span "Export" at bounding box center [1151, 185] width 29 height 11
